Goal: Use online tool/utility

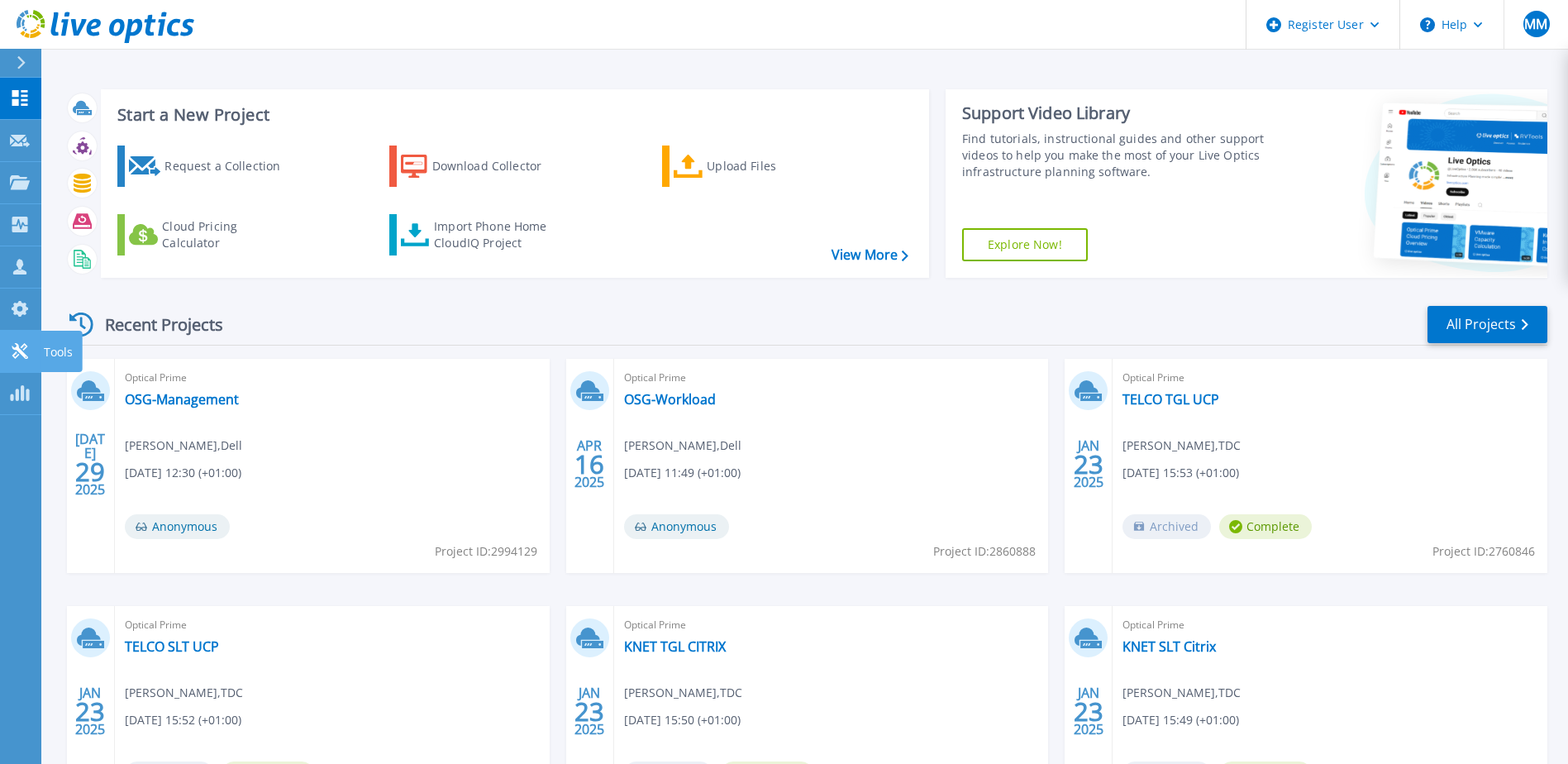
click at [25, 342] on div at bounding box center [20, 350] width 20 height 17
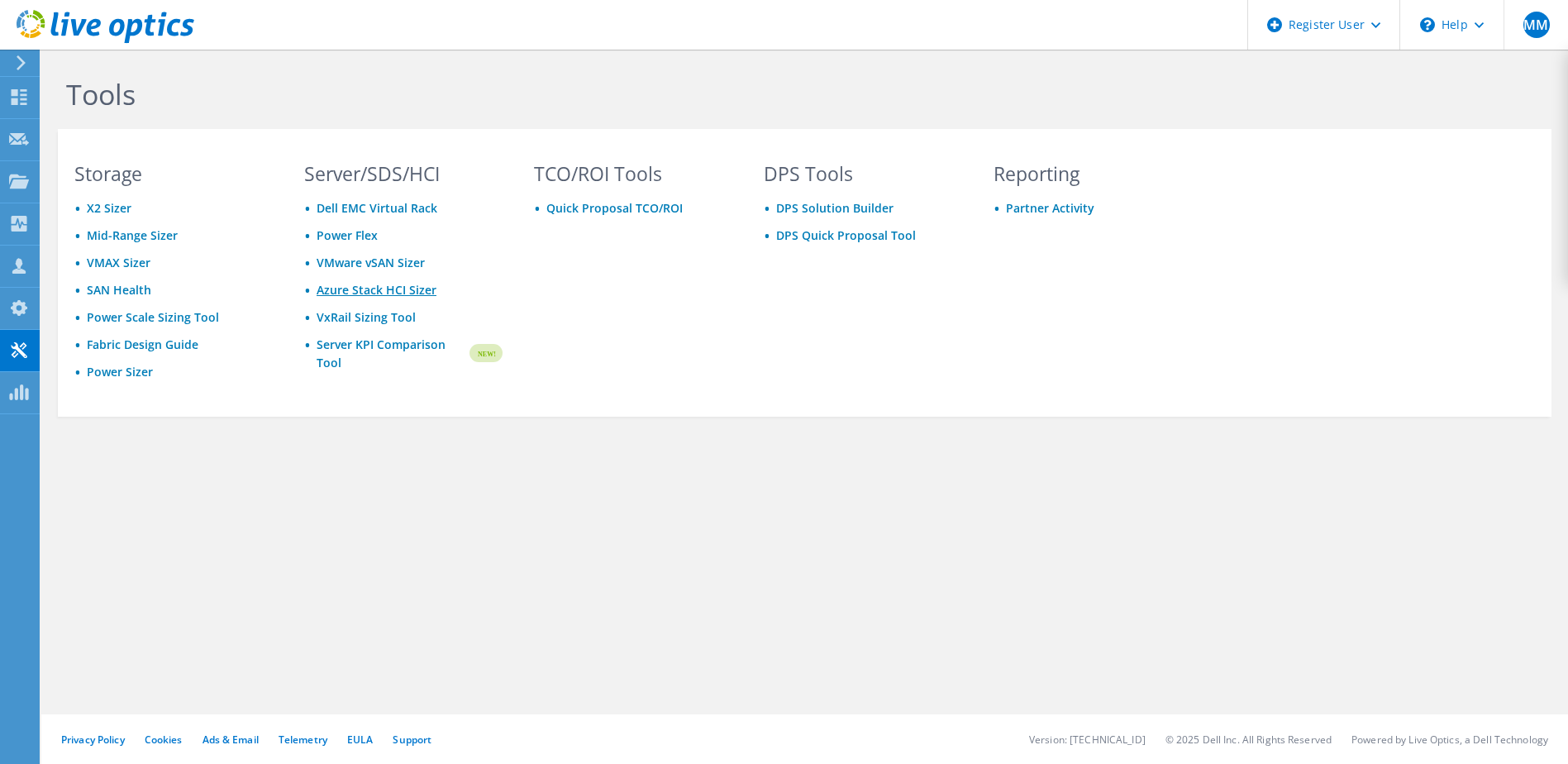
click at [362, 283] on link "Azure Stack HCI Sizer" at bounding box center [376, 290] width 120 height 16
click at [111, 374] on link "Power Sizer" at bounding box center [119, 372] width 66 height 16
